Goal: Task Accomplishment & Management: Use online tool/utility

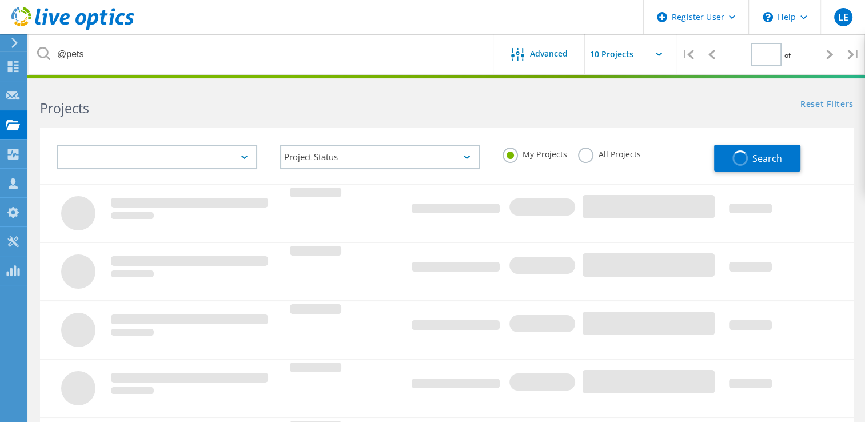
type input "1"
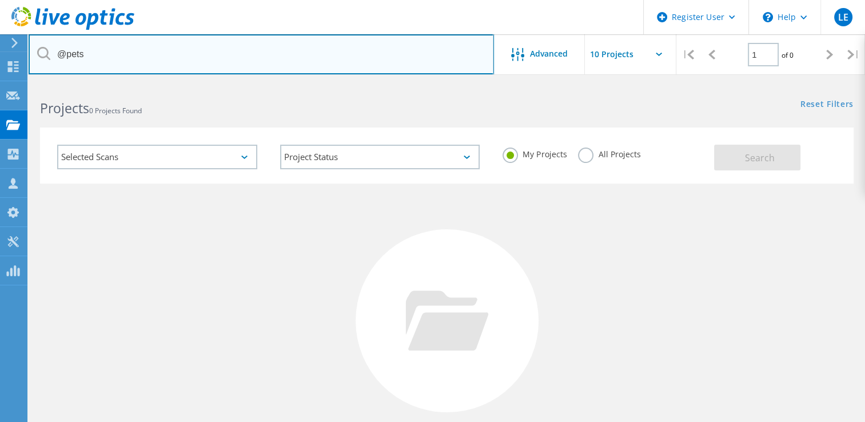
click at [101, 53] on input "@pets" at bounding box center [261, 54] width 465 height 40
type input "@"
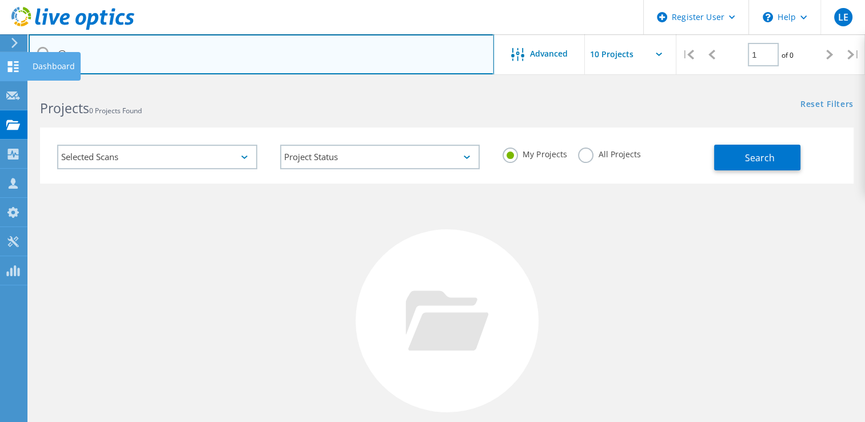
type input "@"
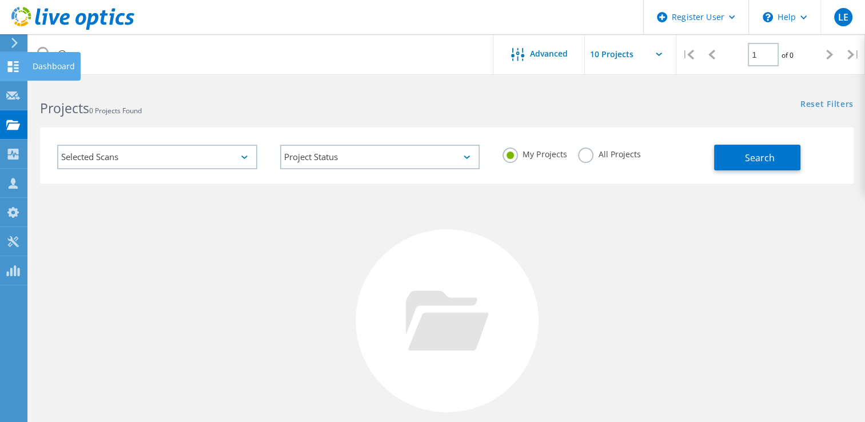
click at [14, 71] on div at bounding box center [13, 68] width 14 height 13
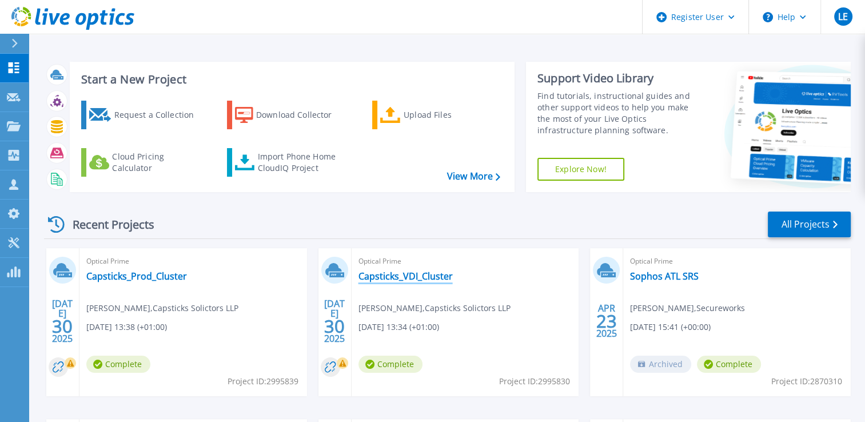
click at [402, 277] on link "Capsticks_VDI_Cluster" at bounding box center [405, 275] width 94 height 11
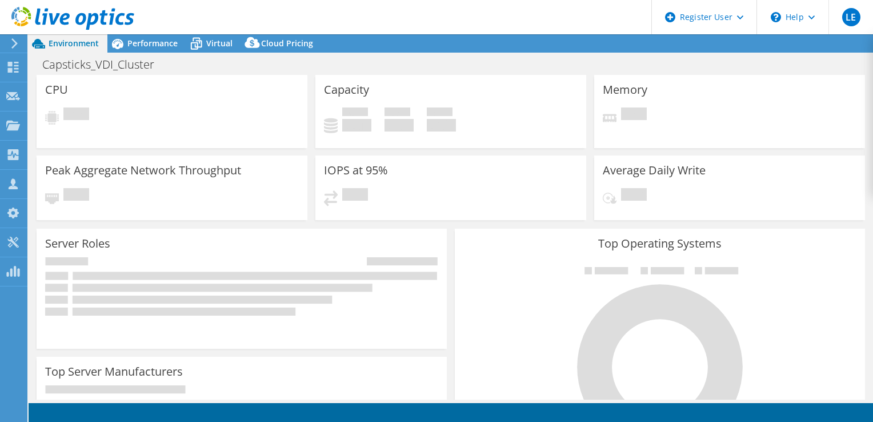
select select "EULondon"
select select "GBP"
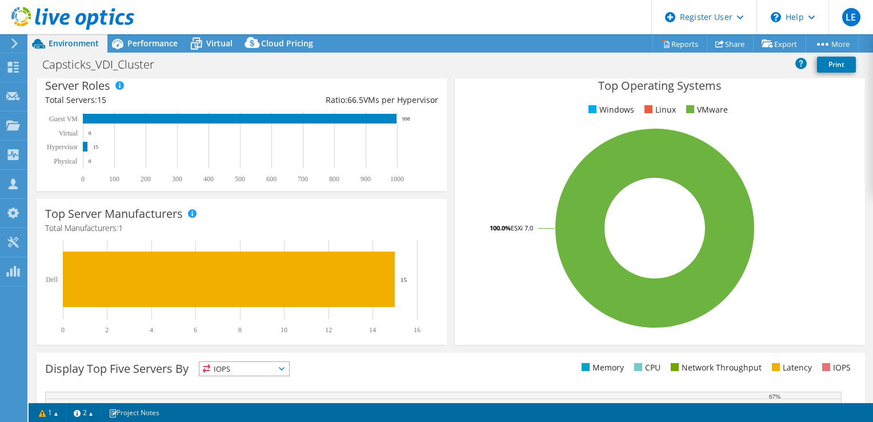
scroll to position [127, 0]
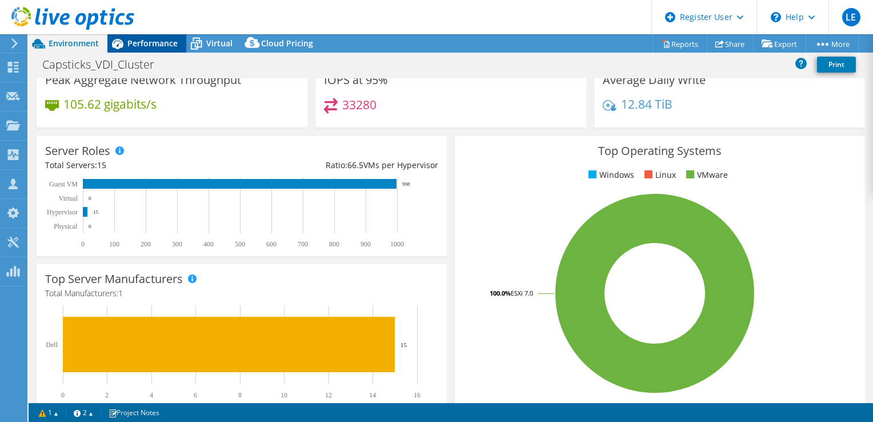
click at [158, 47] on span "Performance" at bounding box center [152, 43] width 50 height 11
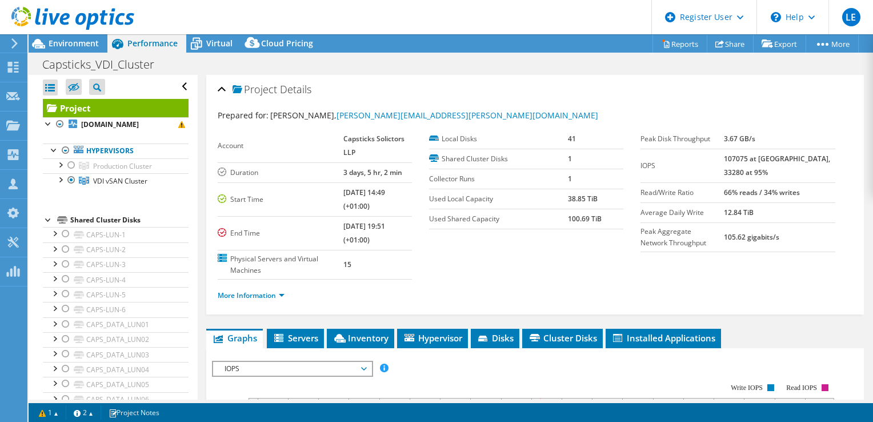
scroll to position [0, 0]
click at [374, 332] on span "Inventory" at bounding box center [361, 337] width 56 height 11
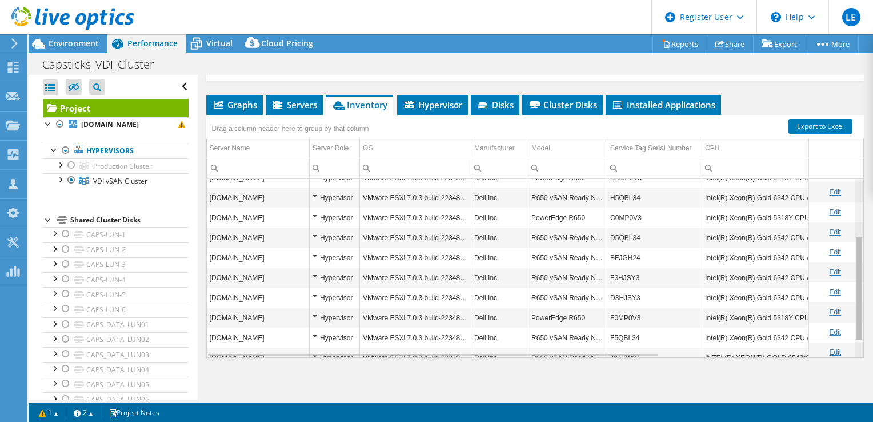
scroll to position [125, 0]
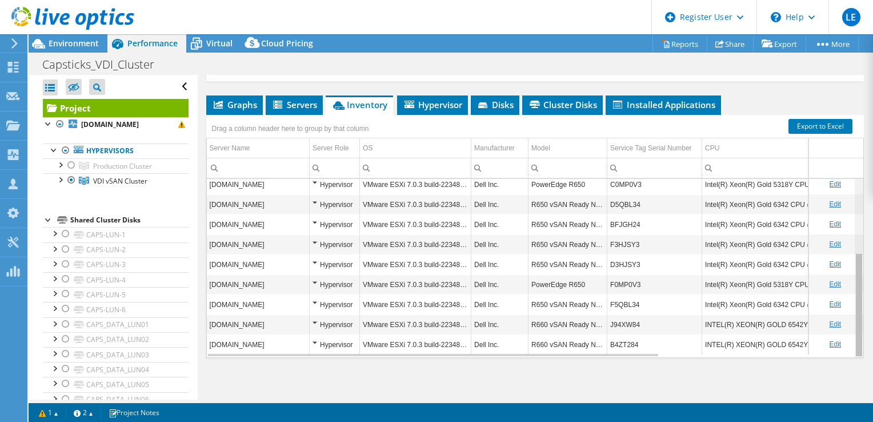
drag, startPoint x: 851, startPoint y: 262, endPoint x: 871, endPoint y: 347, distance: 87.3
click at [871, 347] on body "LE Dell User Landi Elezi [EMAIL_ADDRESS][PERSON_NAME][DOMAIN_NAME] Dell My Prof…" at bounding box center [436, 211] width 873 height 422
drag, startPoint x: 633, startPoint y: 355, endPoint x: 653, endPoint y: 355, distance: 20.0
click at [653, 355] on div "[DOMAIN_NAME] Hypervisor VMware ESXi 7.0.3 build-22348816 Dell Inc. R650 vSAN R…" at bounding box center [535, 267] width 658 height 179
drag, startPoint x: 611, startPoint y: 280, endPoint x: 638, endPoint y: 278, distance: 27.5
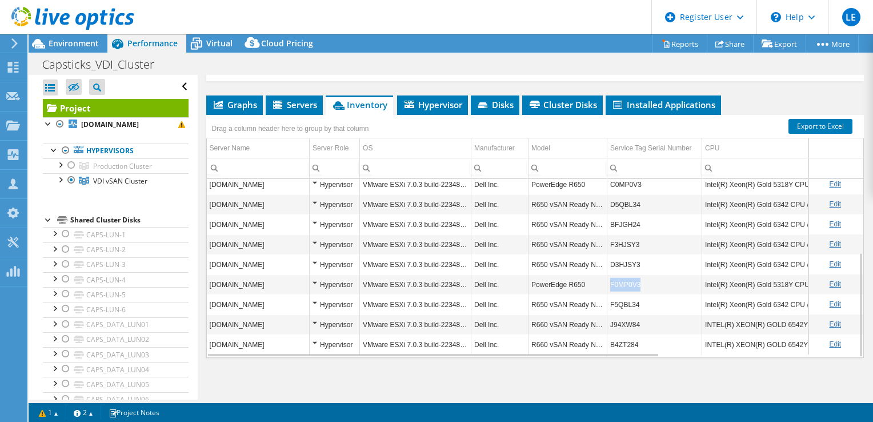
click at [638, 278] on td "F0MP0V3" at bounding box center [654, 284] width 95 height 20
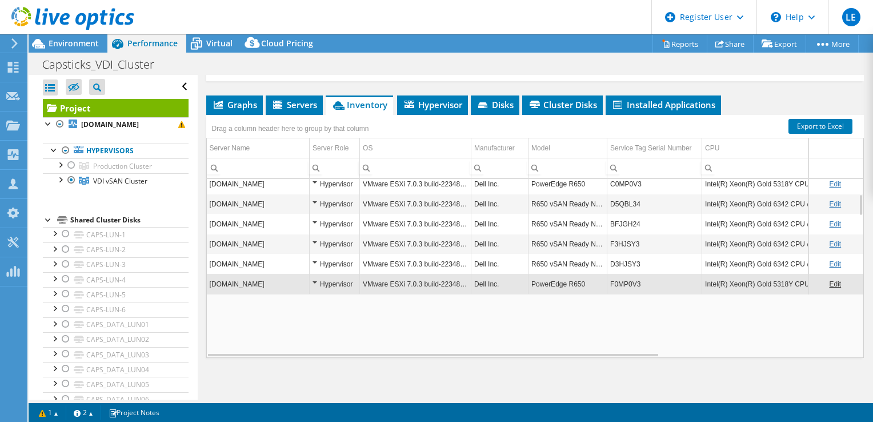
scroll to position [125, 0]
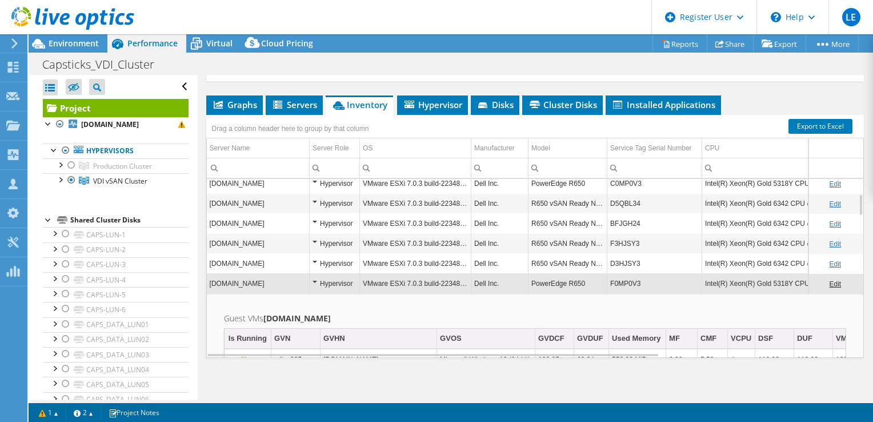
click at [829, 282] on link "Edit" at bounding box center [835, 284] width 12 height 8
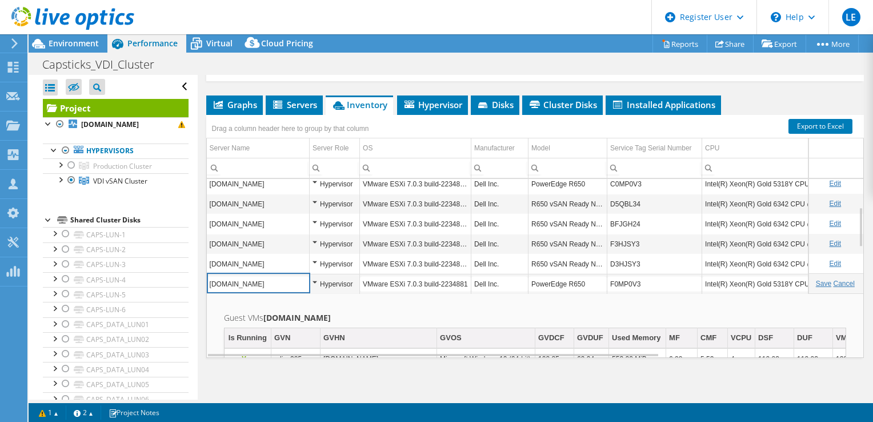
scroll to position [126, 0]
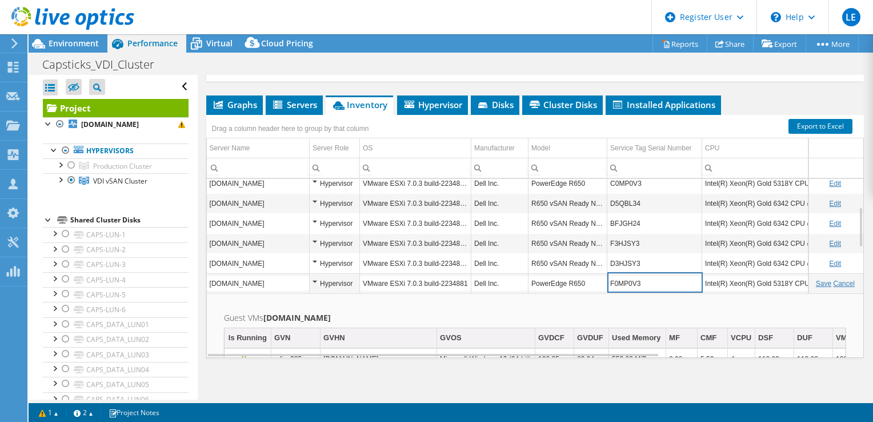
drag, startPoint x: 610, startPoint y: 280, endPoint x: 645, endPoint y: 279, distance: 34.9
click at [645, 279] on input "F0MP0V3" at bounding box center [654, 282] width 94 height 15
click at [563, 147] on td "Model" at bounding box center [568, 148] width 79 height 20
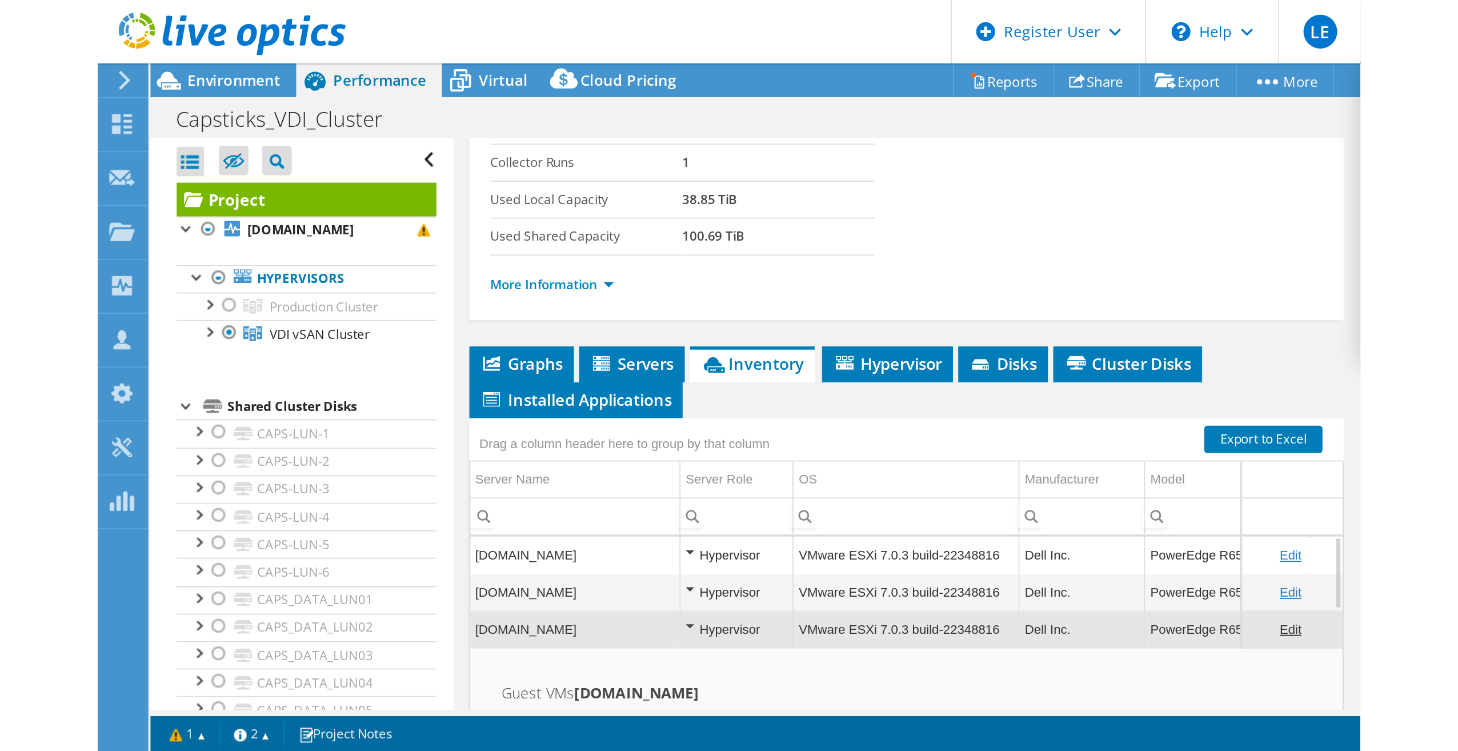
scroll to position [0, 0]
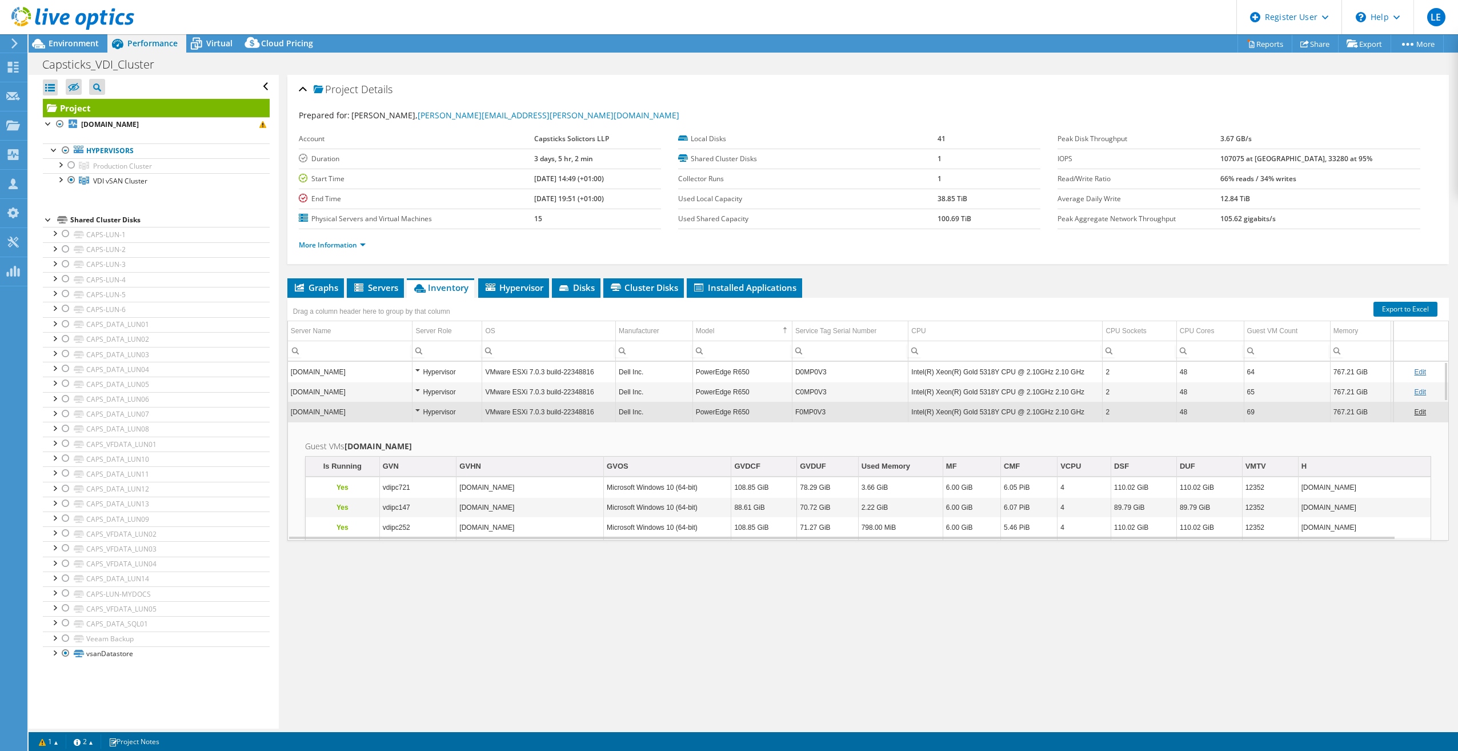
click at [873, 421] on div "Graphs Servers Inventory Hypervisor Disks Cluster Disks Installed Applications …" at bounding box center [868, 421] width 1162 height 286
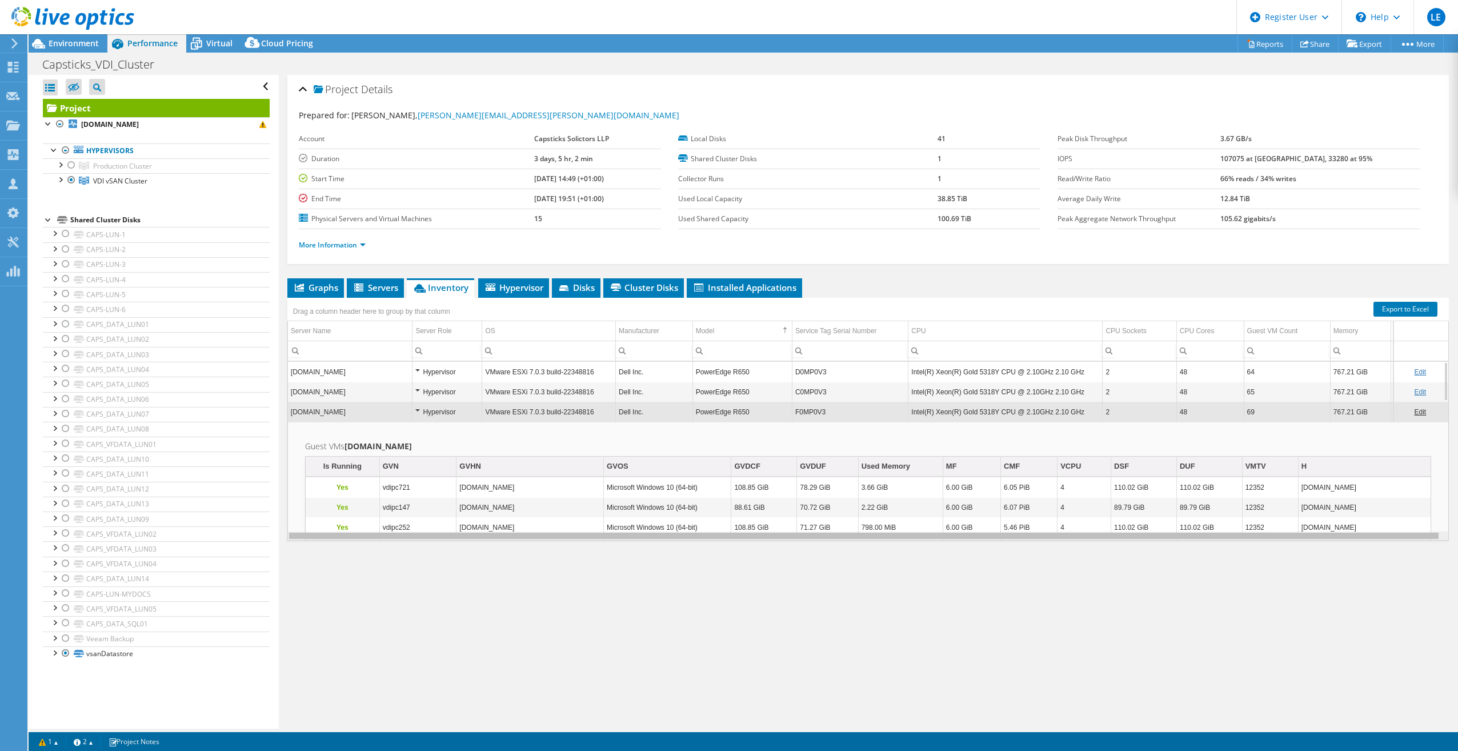
drag, startPoint x: 925, startPoint y: 535, endPoint x: 890, endPoint y: 544, distance: 36.6
click at [873, 421] on body "LE Dell User Landi Elezi [EMAIL_ADDRESS][PERSON_NAME][DOMAIN_NAME] Dell My Prof…" at bounding box center [729, 375] width 1458 height 751
